Goal: Transaction & Acquisition: Purchase product/service

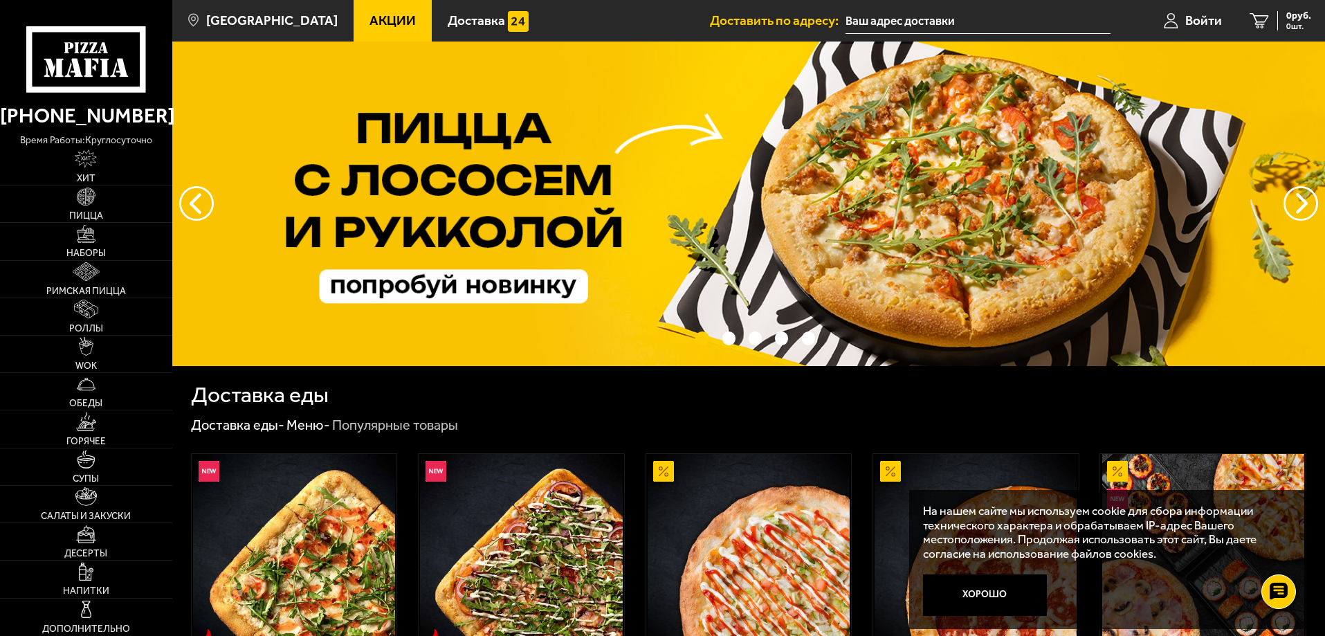
click at [887, 17] on input "text" at bounding box center [977, 21] width 265 height 26
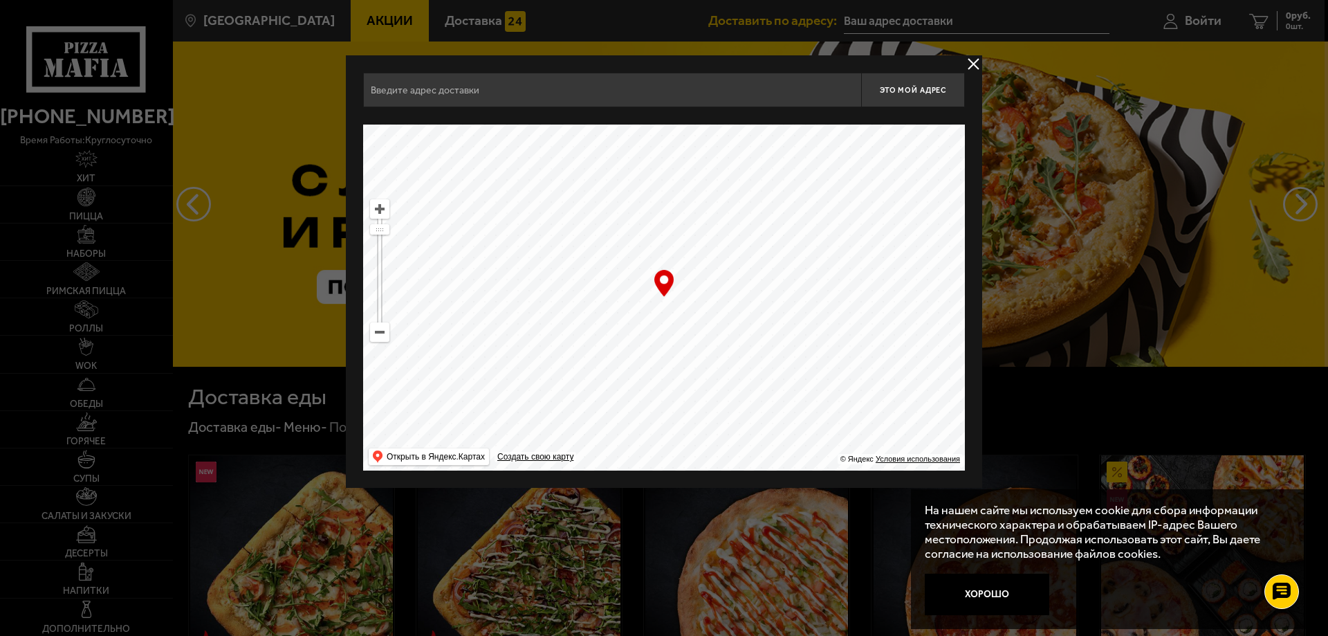
click at [561, 88] on input "text" at bounding box center [612, 90] width 498 height 35
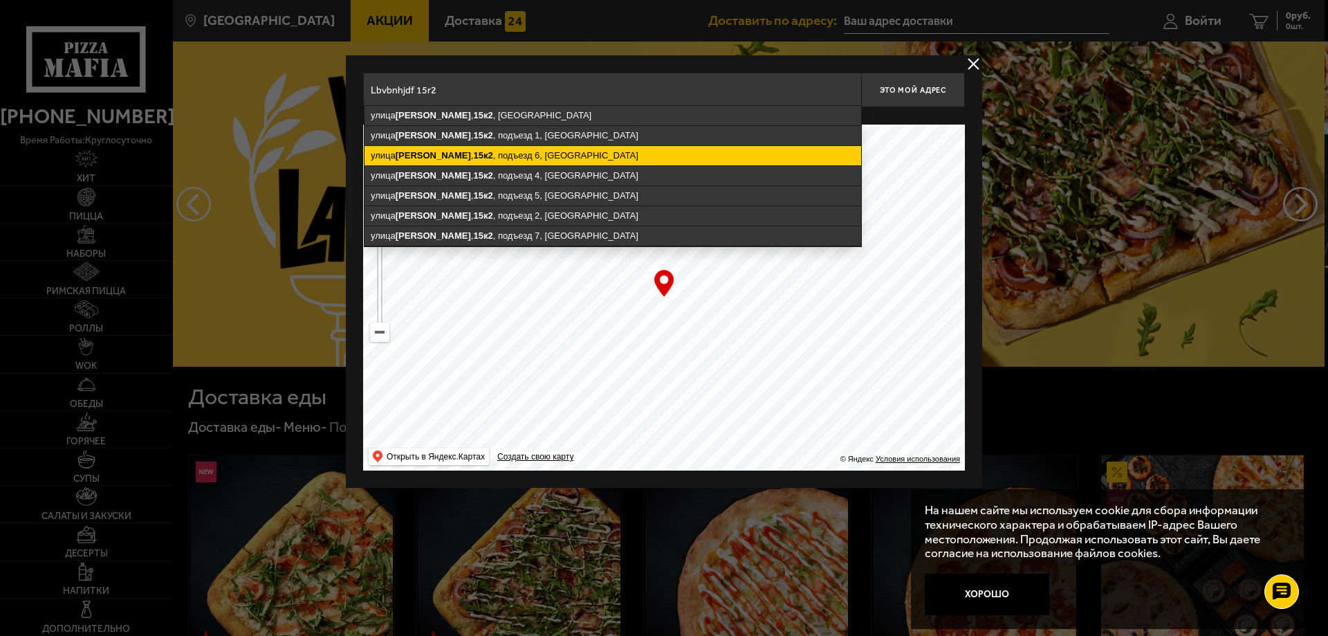
click at [533, 154] on ymaps "[STREET_ADDRESS][PERSON_NAME]" at bounding box center [613, 155] width 497 height 19
type input "[STREET_ADDRESS][PERSON_NAME]"
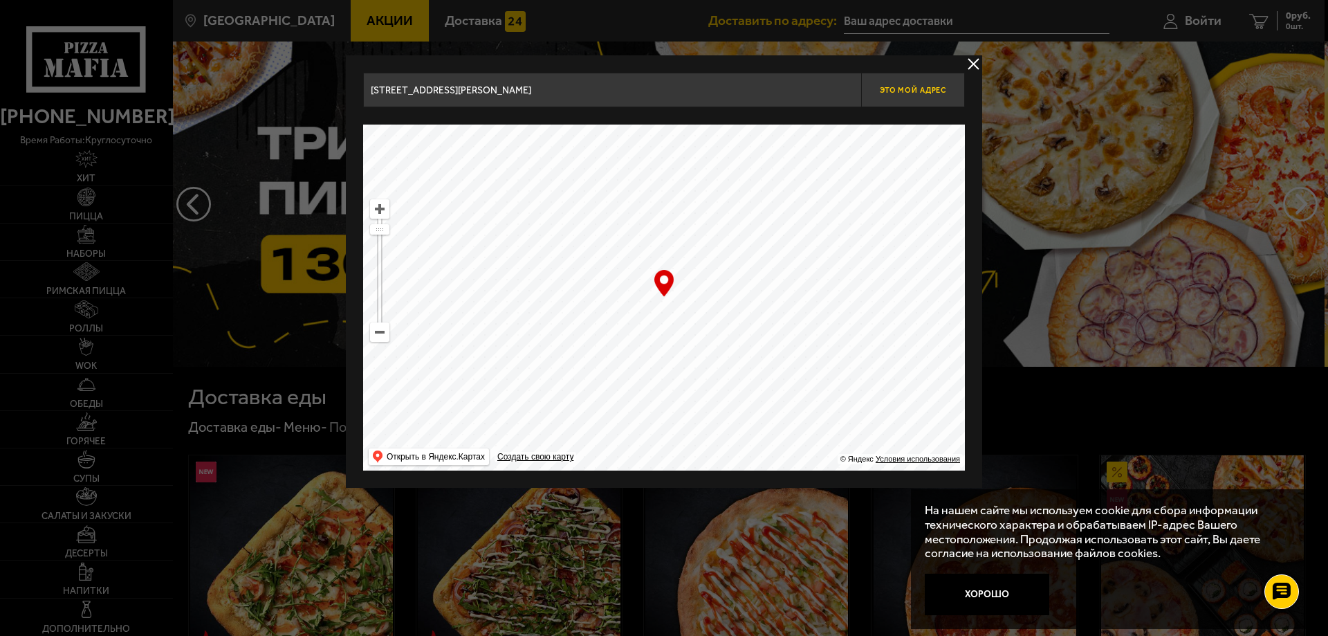
click at [911, 93] on span "Это мой адрес" at bounding box center [913, 90] width 66 height 9
type input "[STREET_ADDRESS][PERSON_NAME]"
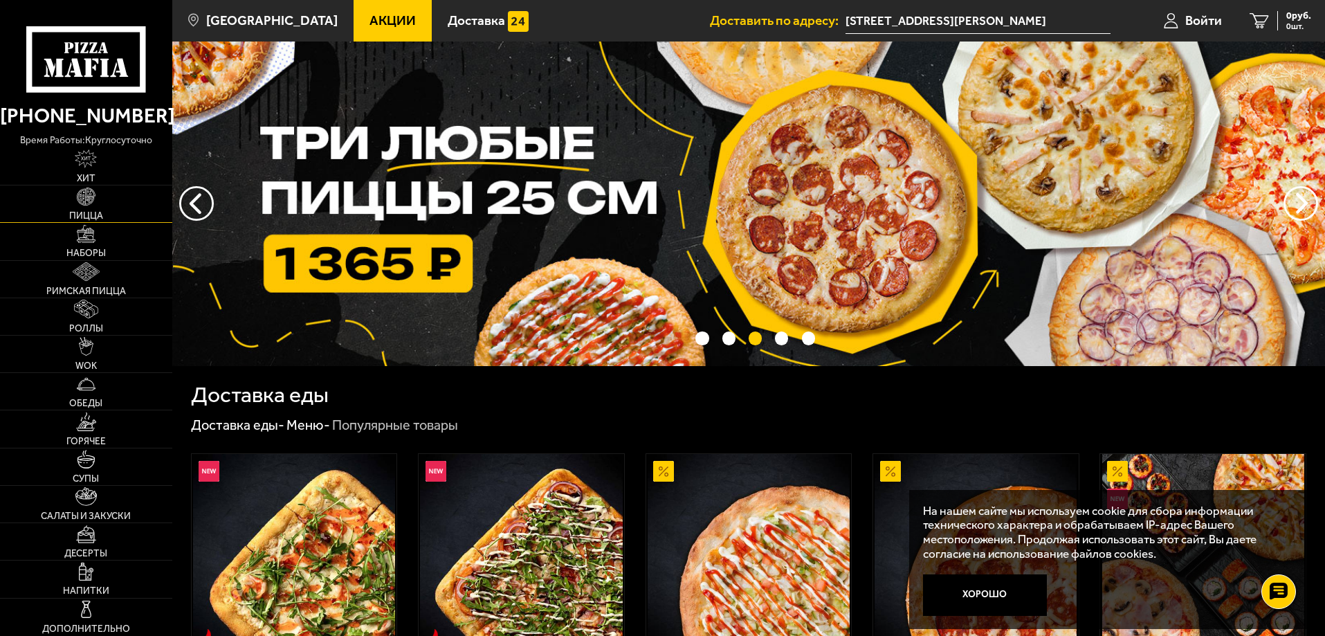
click at [90, 207] on link "Пицца" at bounding box center [86, 203] width 172 height 37
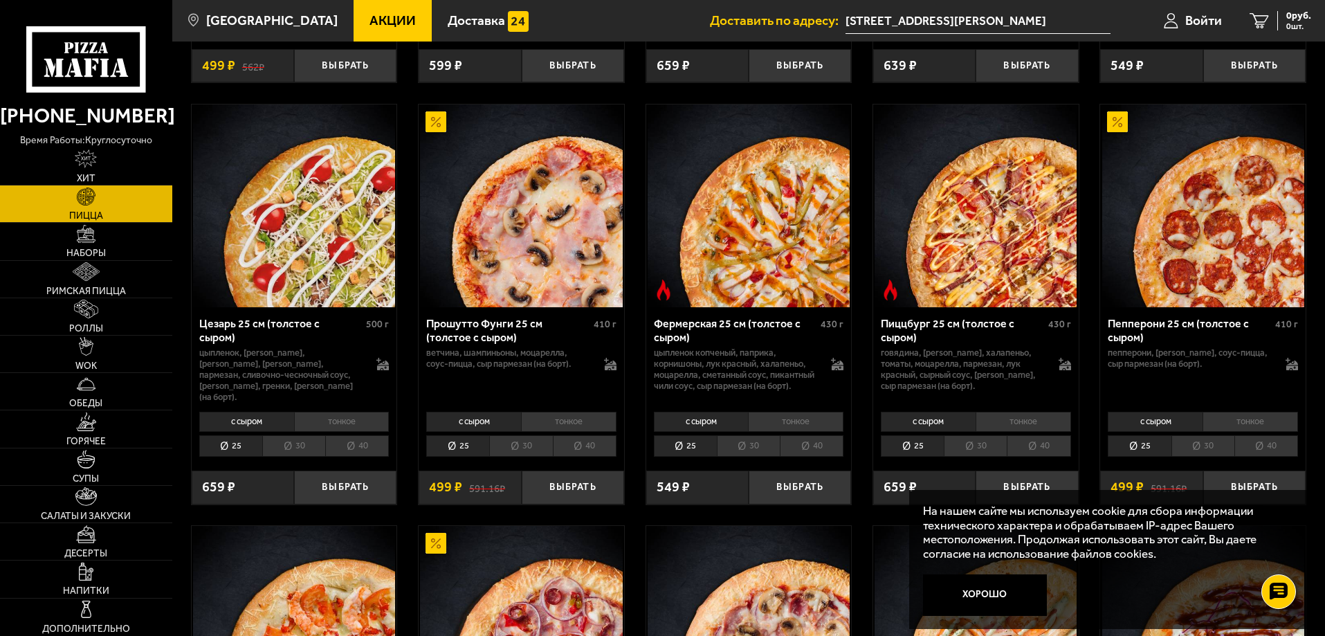
scroll to position [1315, 0]
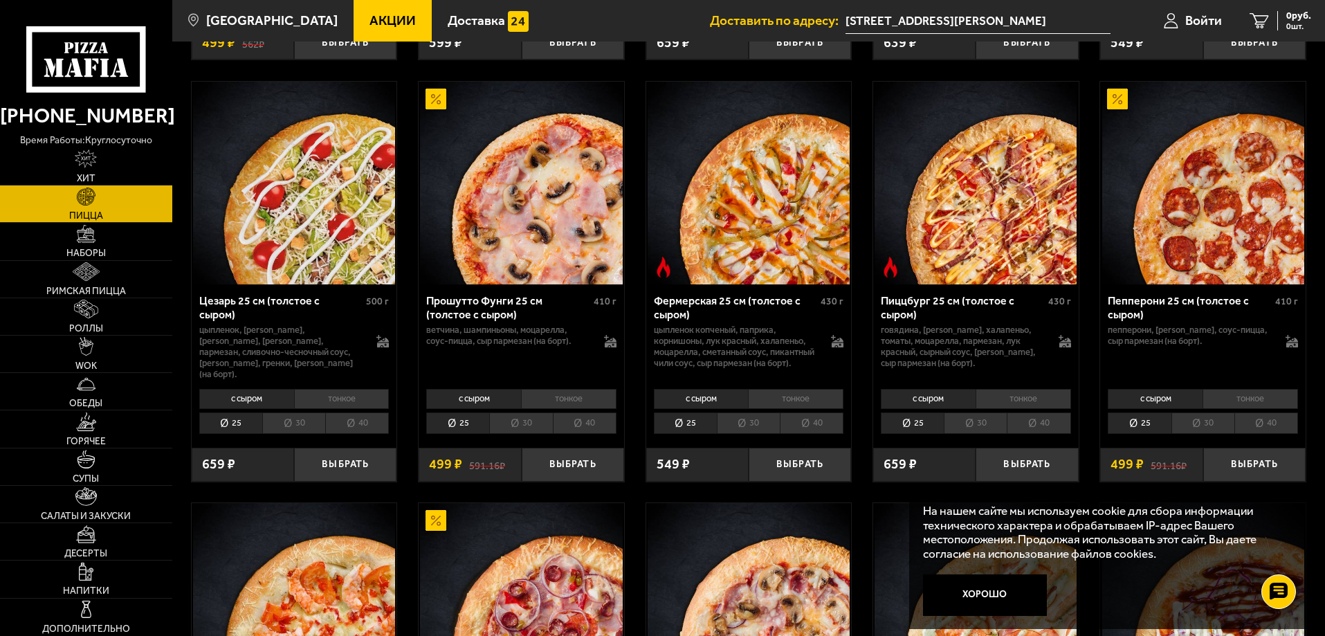
click at [1206, 430] on li "30" at bounding box center [1202, 422] width 63 height 21
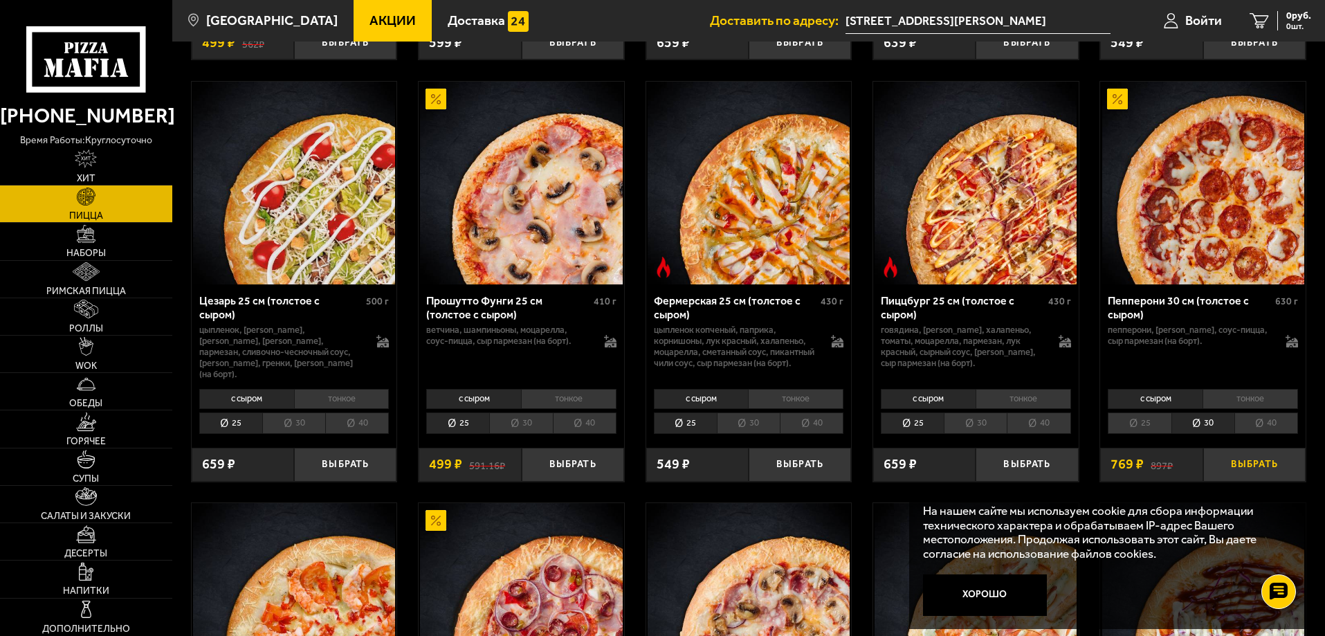
click at [1248, 470] on button "Выбрать" at bounding box center [1254, 465] width 102 height 34
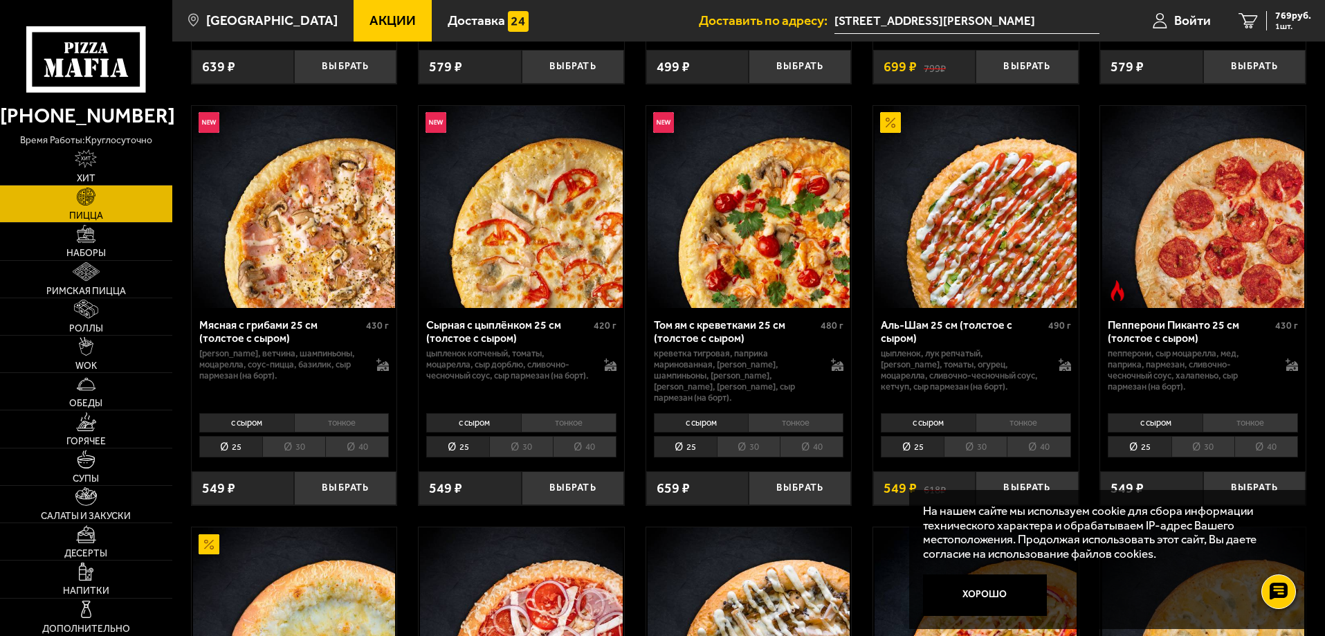
scroll to position [484, 0]
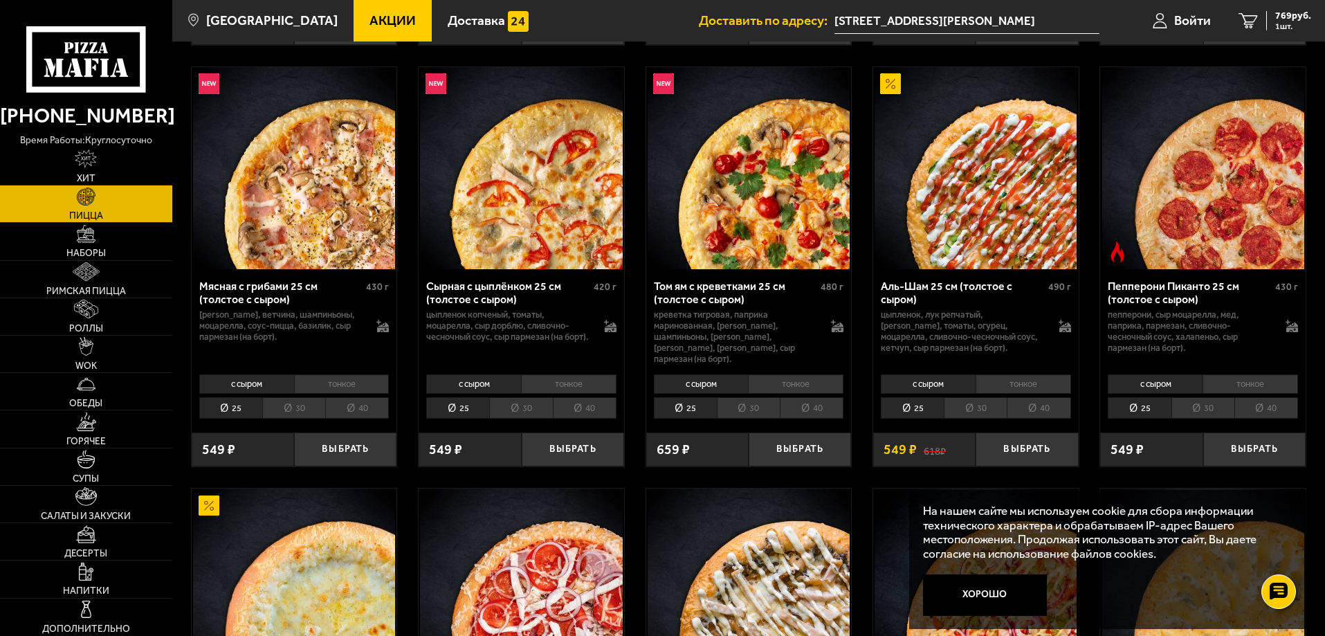
click at [964, 402] on li "30" at bounding box center [975, 407] width 63 height 21
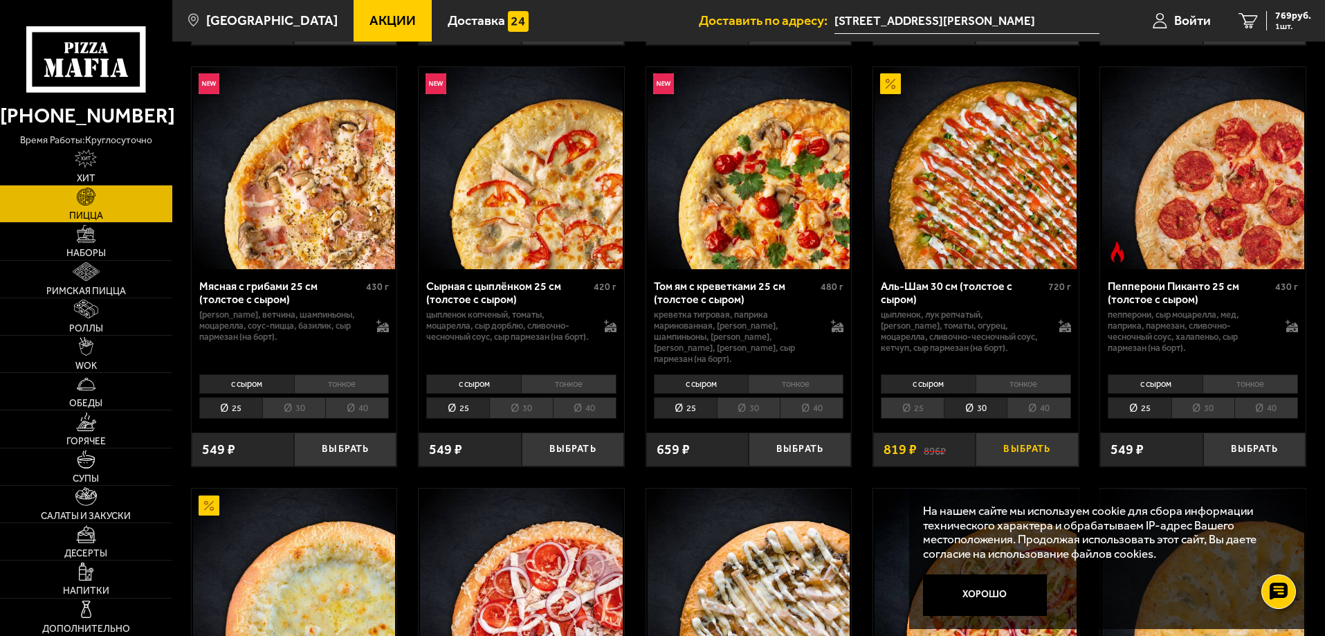
click at [1027, 439] on button "Выбрать" at bounding box center [1027, 449] width 102 height 34
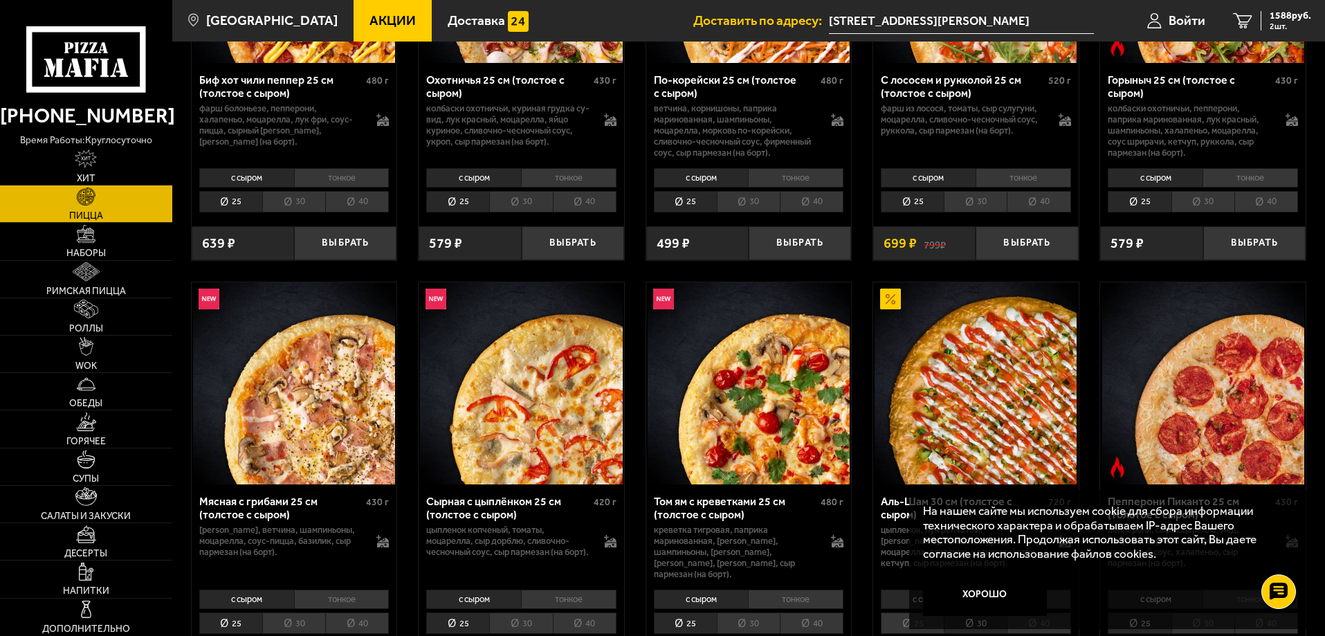
scroll to position [208, 0]
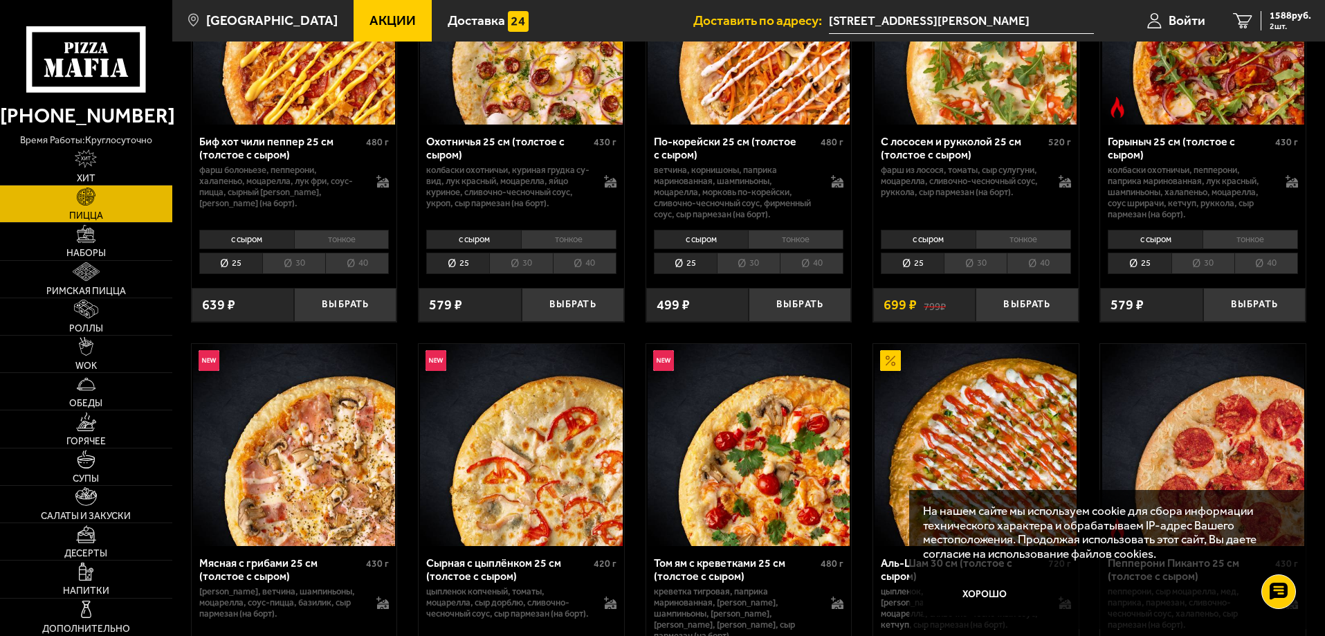
click at [1202, 264] on li "30" at bounding box center [1202, 263] width 63 height 21
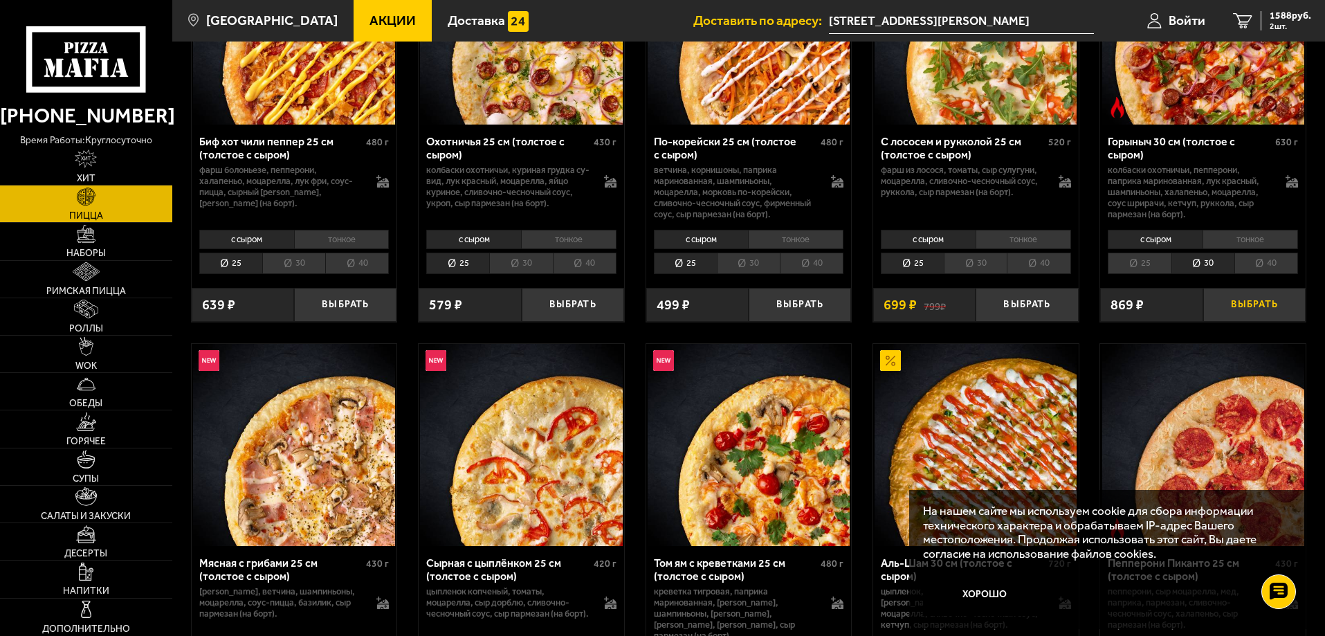
click at [1250, 300] on button "Выбрать" at bounding box center [1254, 305] width 102 height 34
click at [84, 576] on img at bounding box center [86, 571] width 15 height 19
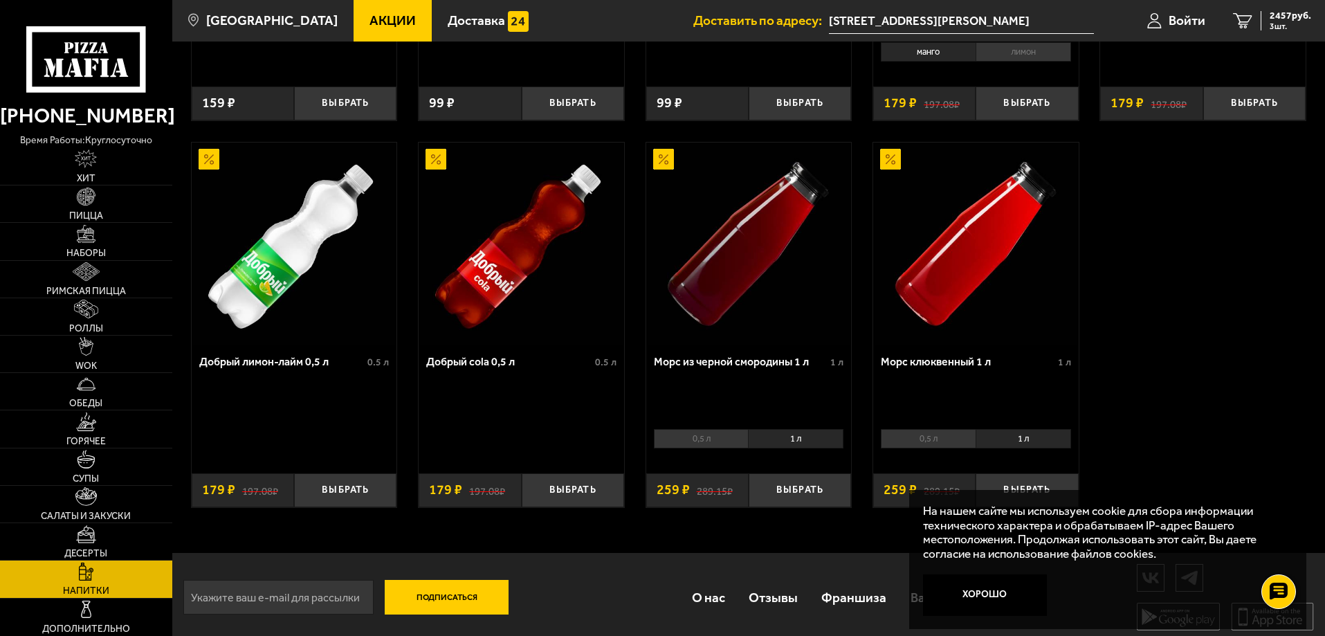
scroll to position [731, 0]
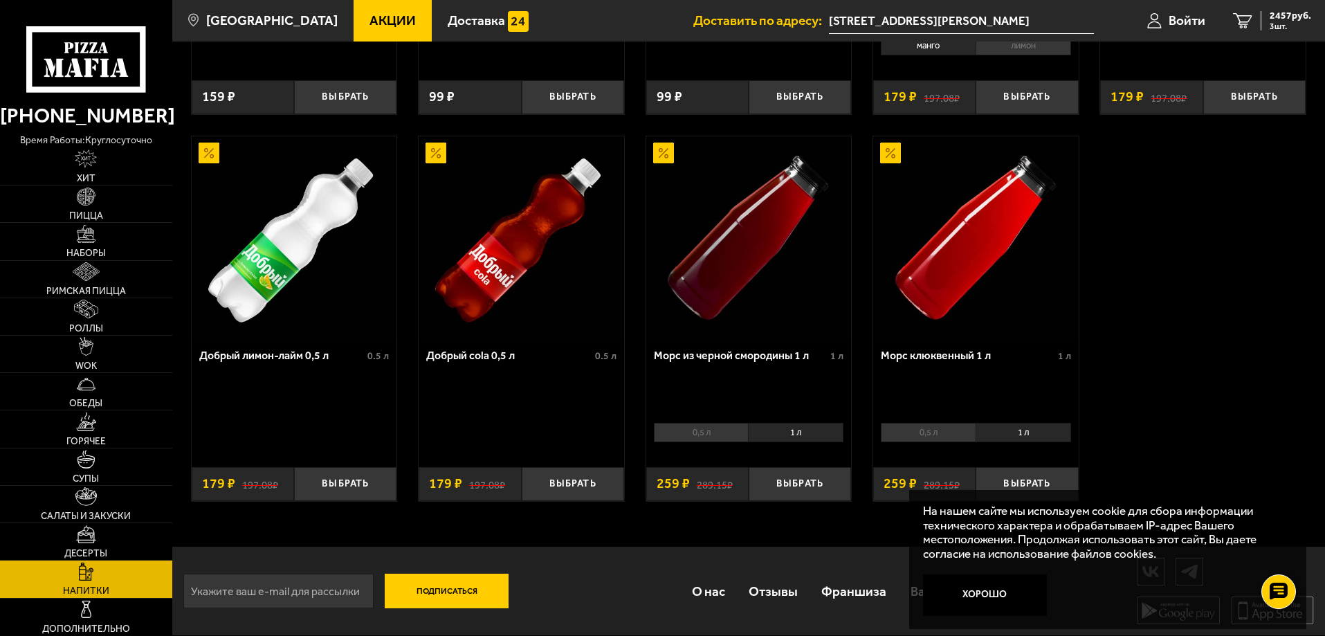
click at [1043, 433] on li "1 л" at bounding box center [1023, 432] width 95 height 19
click at [1030, 476] on button "Выбрать" at bounding box center [1027, 484] width 102 height 34
click at [1007, 609] on button "Хорошо" at bounding box center [985, 595] width 125 height 42
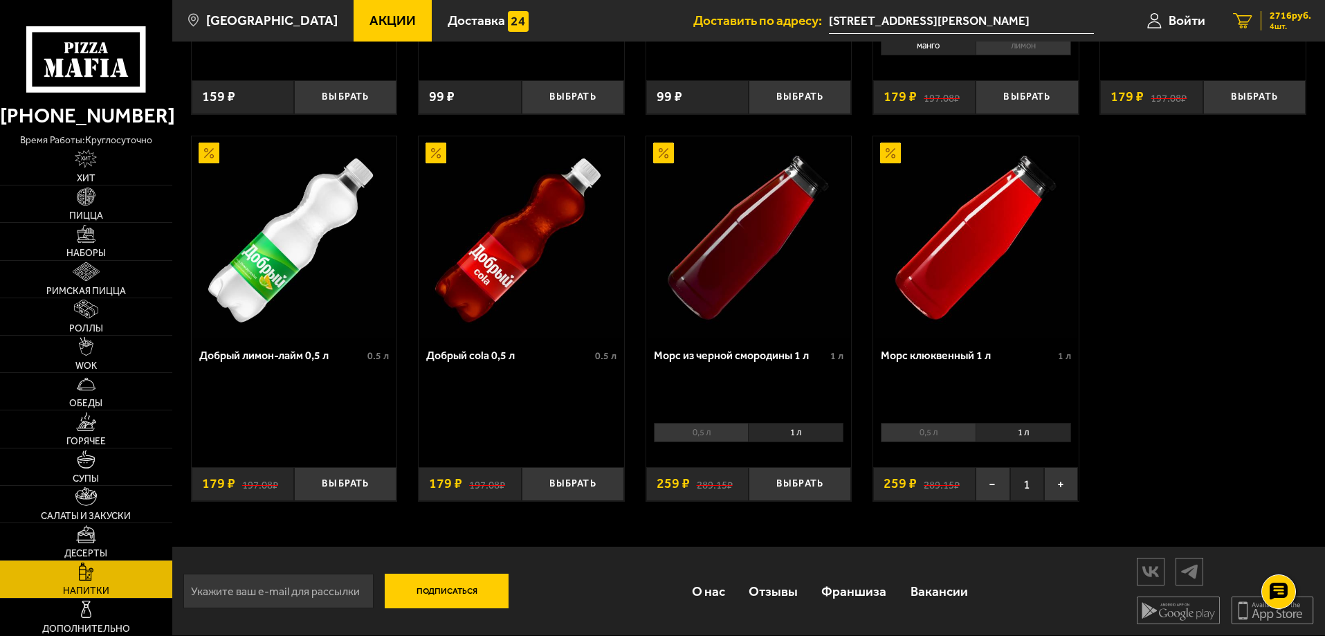
click at [1282, 16] on span "2716 руб." at bounding box center [1291, 16] width 42 height 10
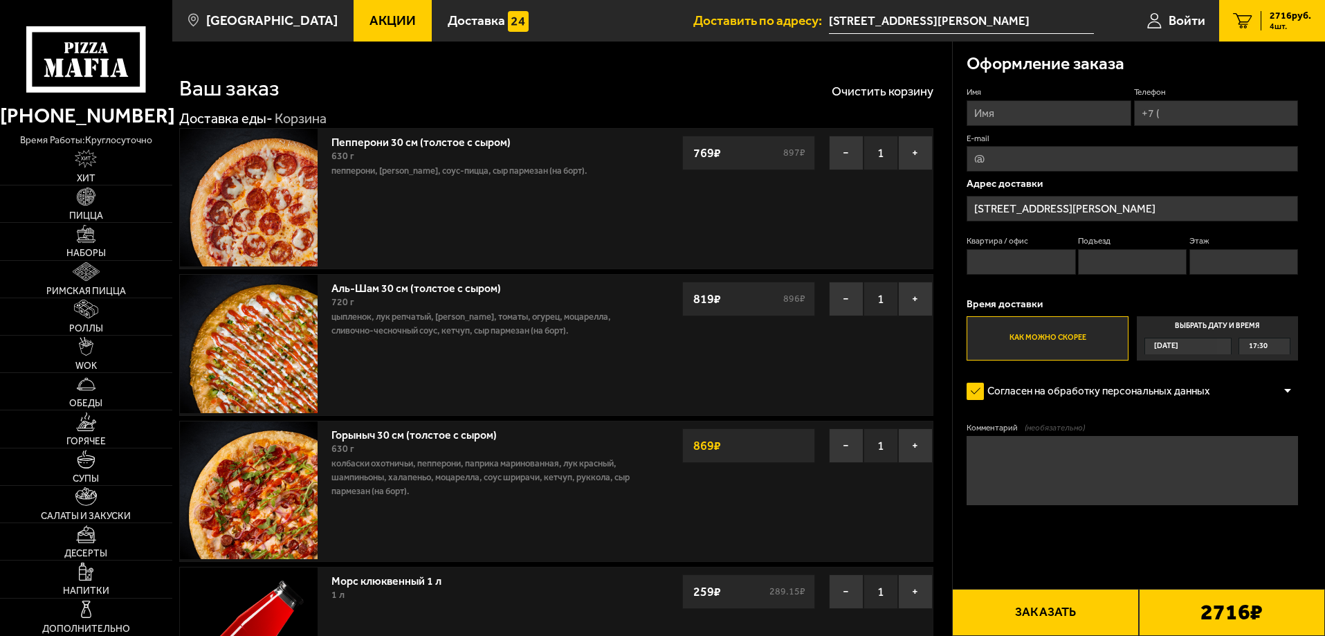
click at [1038, 113] on input "Имя" at bounding box center [1049, 113] width 164 height 26
type input "T"
type input "[PERSON_NAME]"
type input "[PHONE_NUMBER]"
type input "[EMAIL_ADDRESS][DOMAIN_NAME]"
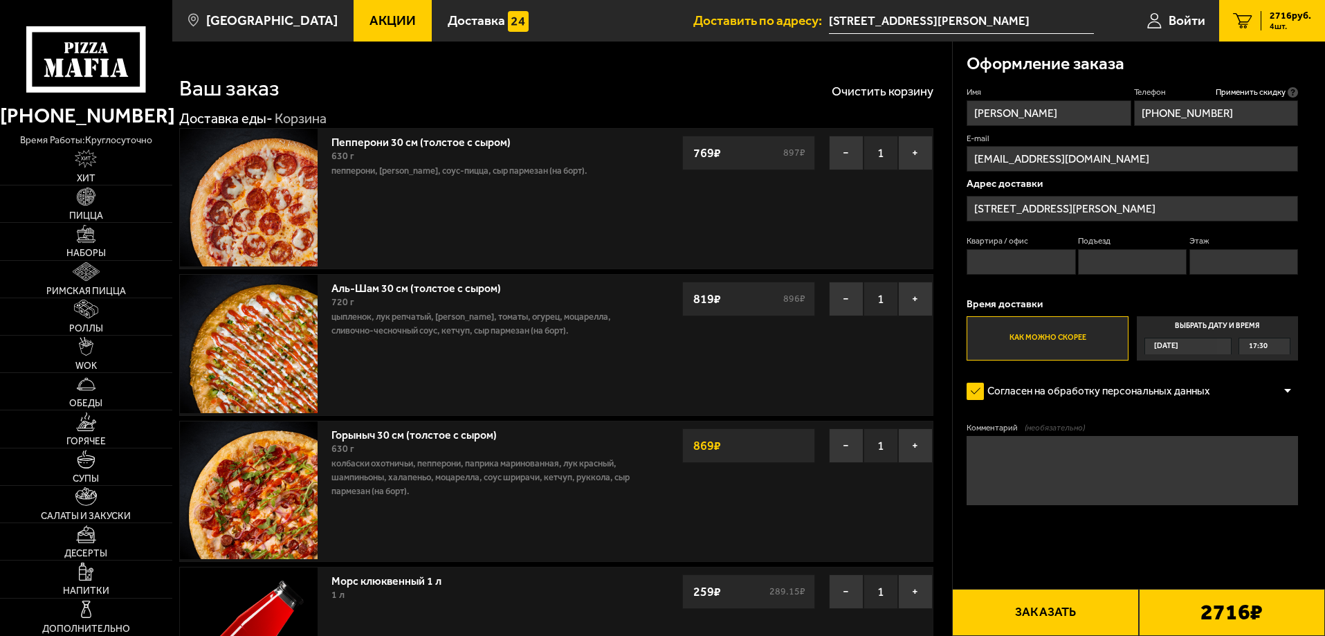
click at [1012, 250] on input "Квартира / офис" at bounding box center [1021, 262] width 109 height 26
type input "213"
click at [1112, 264] on input "Подъезд" at bounding box center [1132, 262] width 109 height 26
type input "6"
click at [1227, 267] on input "Этаж" at bounding box center [1243, 262] width 109 height 26
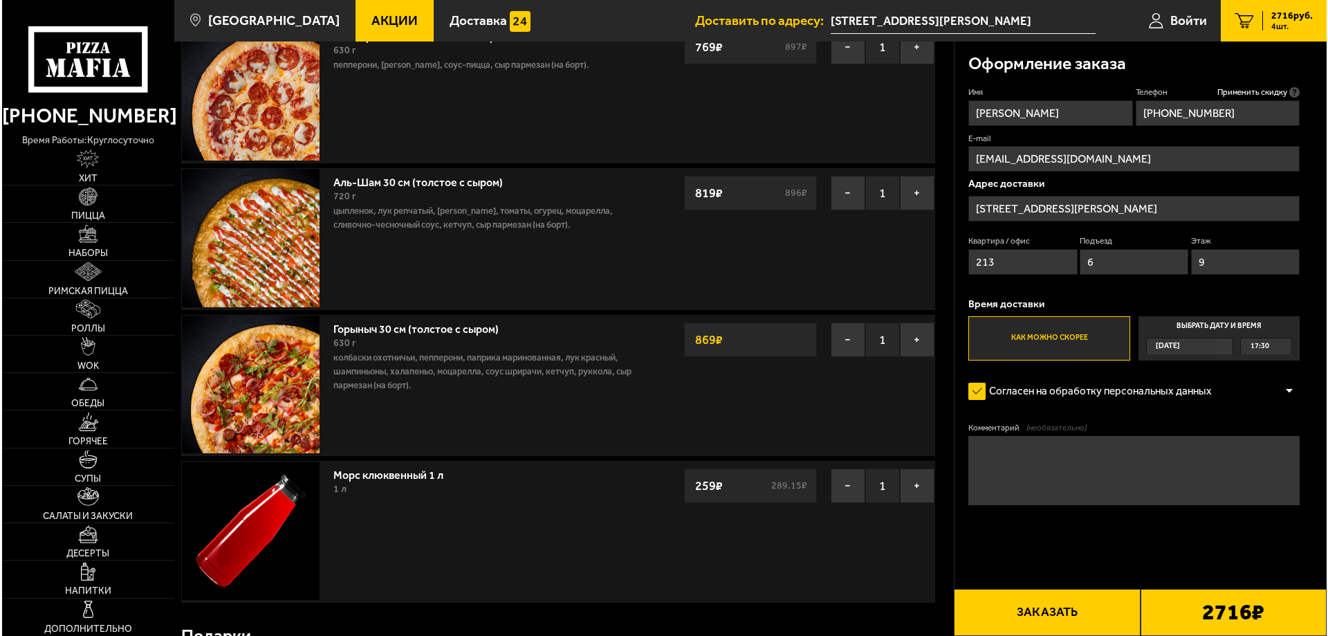
scroll to position [138, 0]
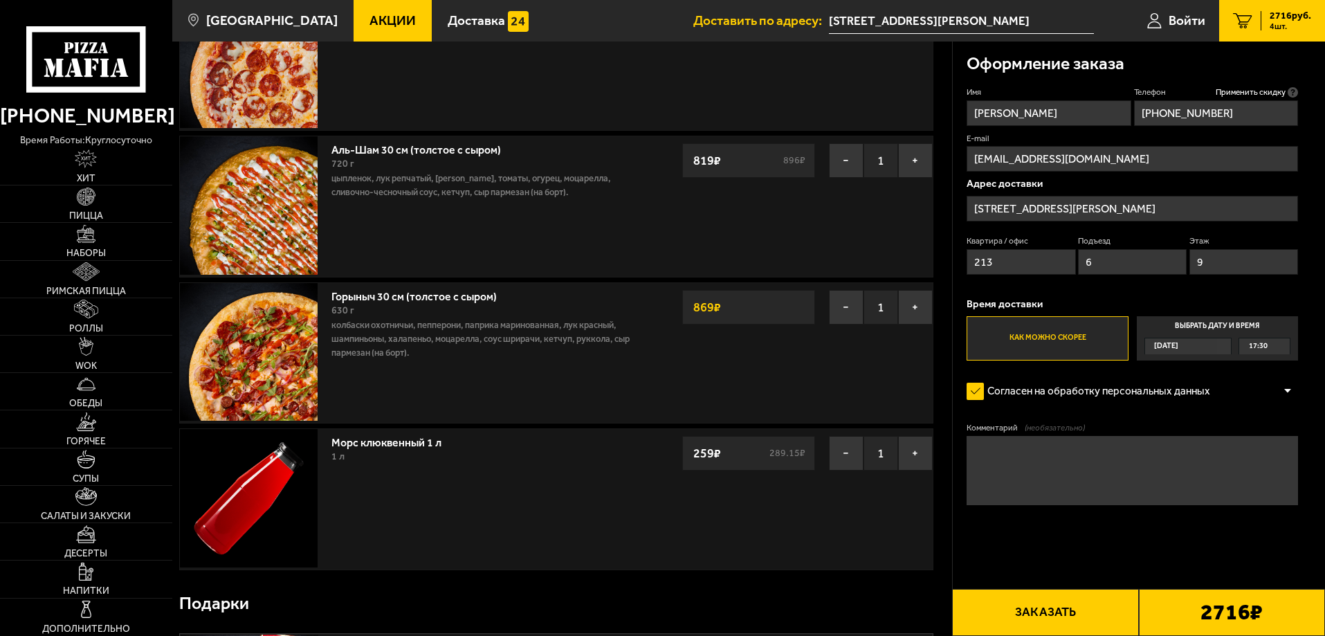
type input "9"
click at [1049, 612] on button "Заказать" at bounding box center [1045, 612] width 186 height 47
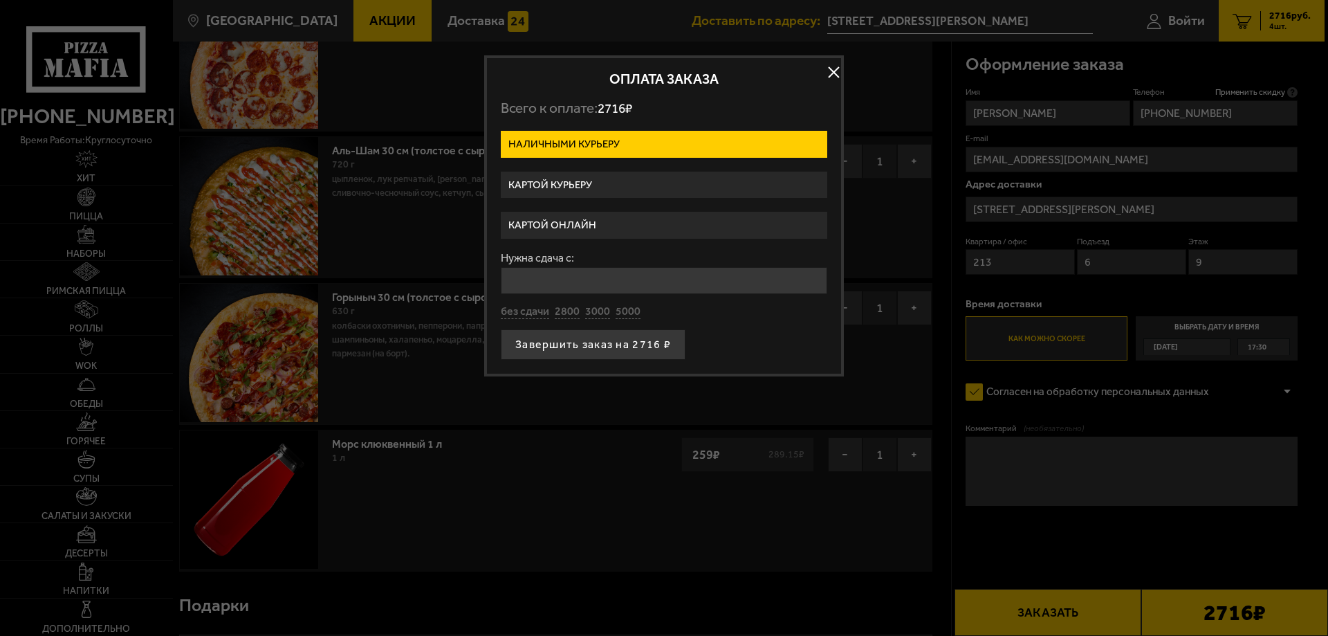
click at [589, 181] on label "Картой курьеру" at bounding box center [664, 185] width 327 height 27
click at [0, 0] on input "Картой курьеру" at bounding box center [0, 0] width 0 height 0
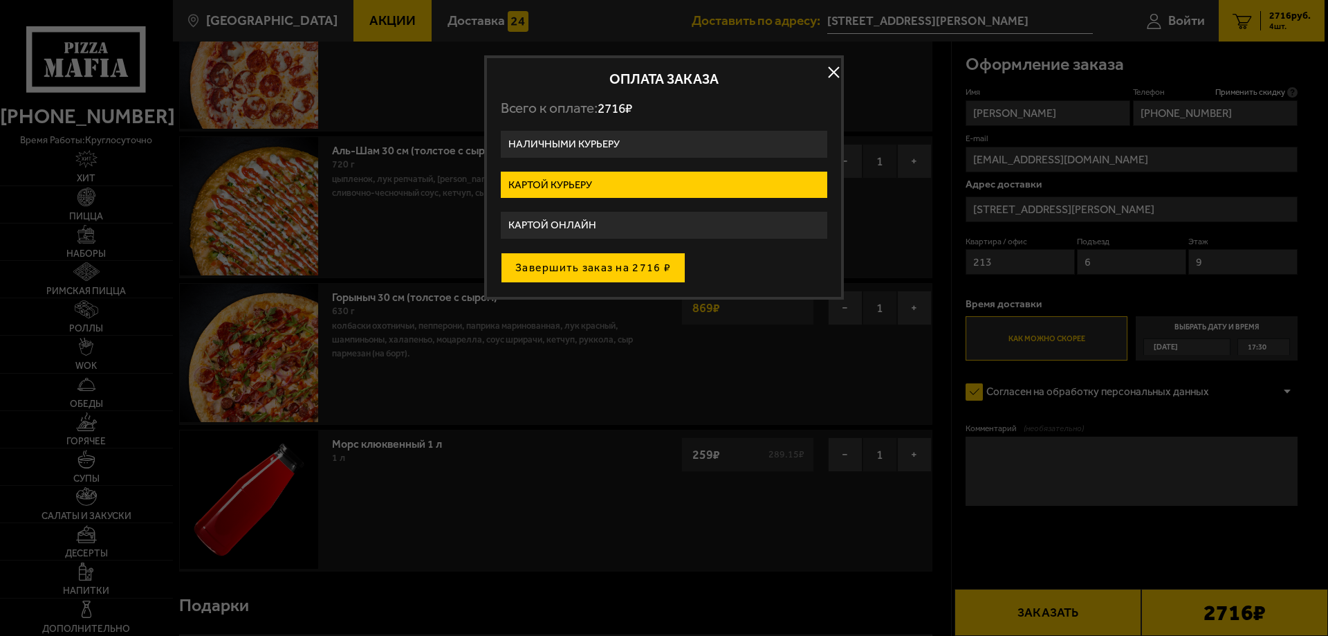
click at [605, 271] on button "Завершить заказ на 2716 ₽" at bounding box center [593, 268] width 185 height 30
